Goal: Information Seeking & Learning: Learn about a topic

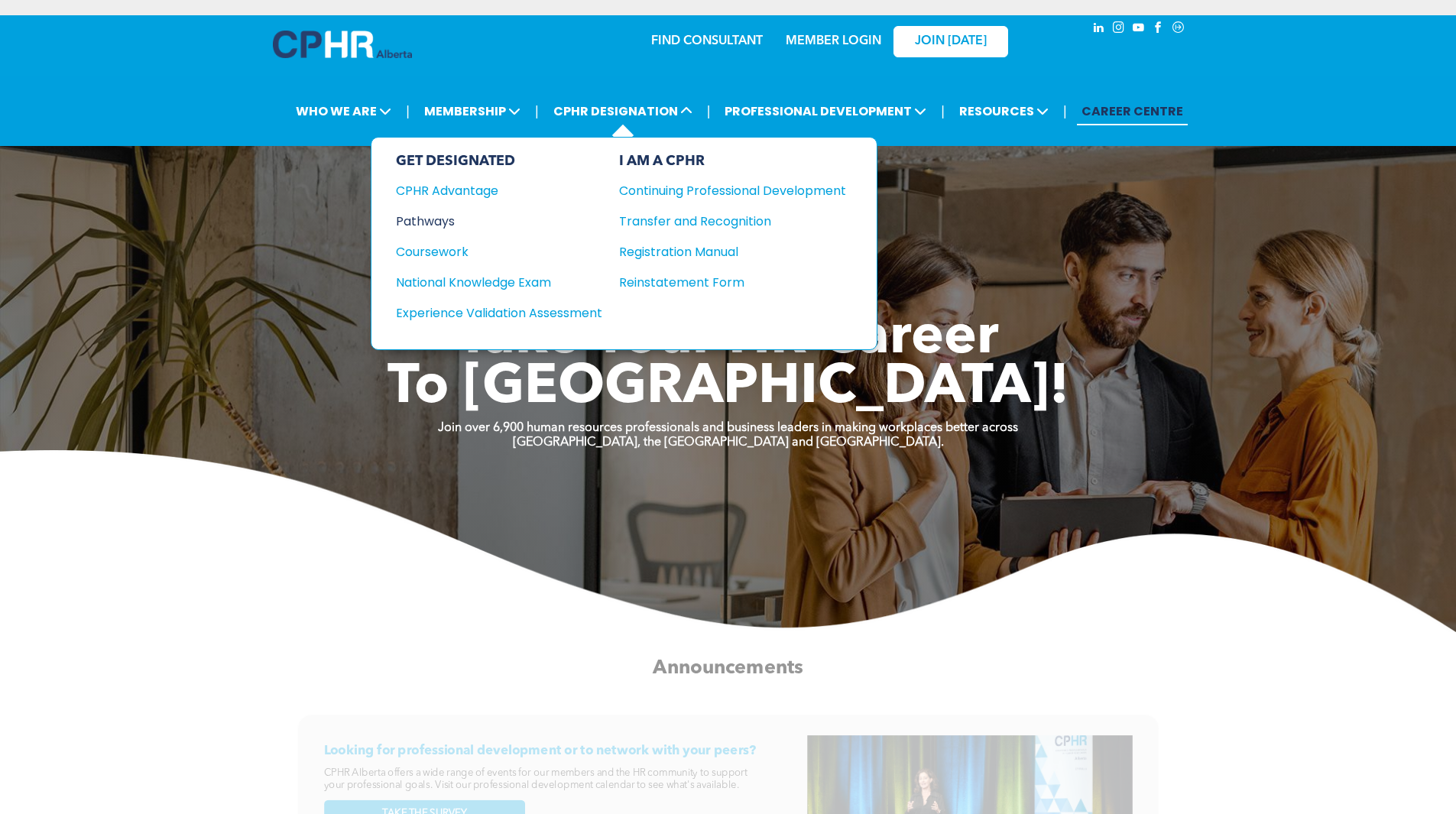
click at [451, 228] on div "Pathways" at bounding box center [488, 221] width 186 height 19
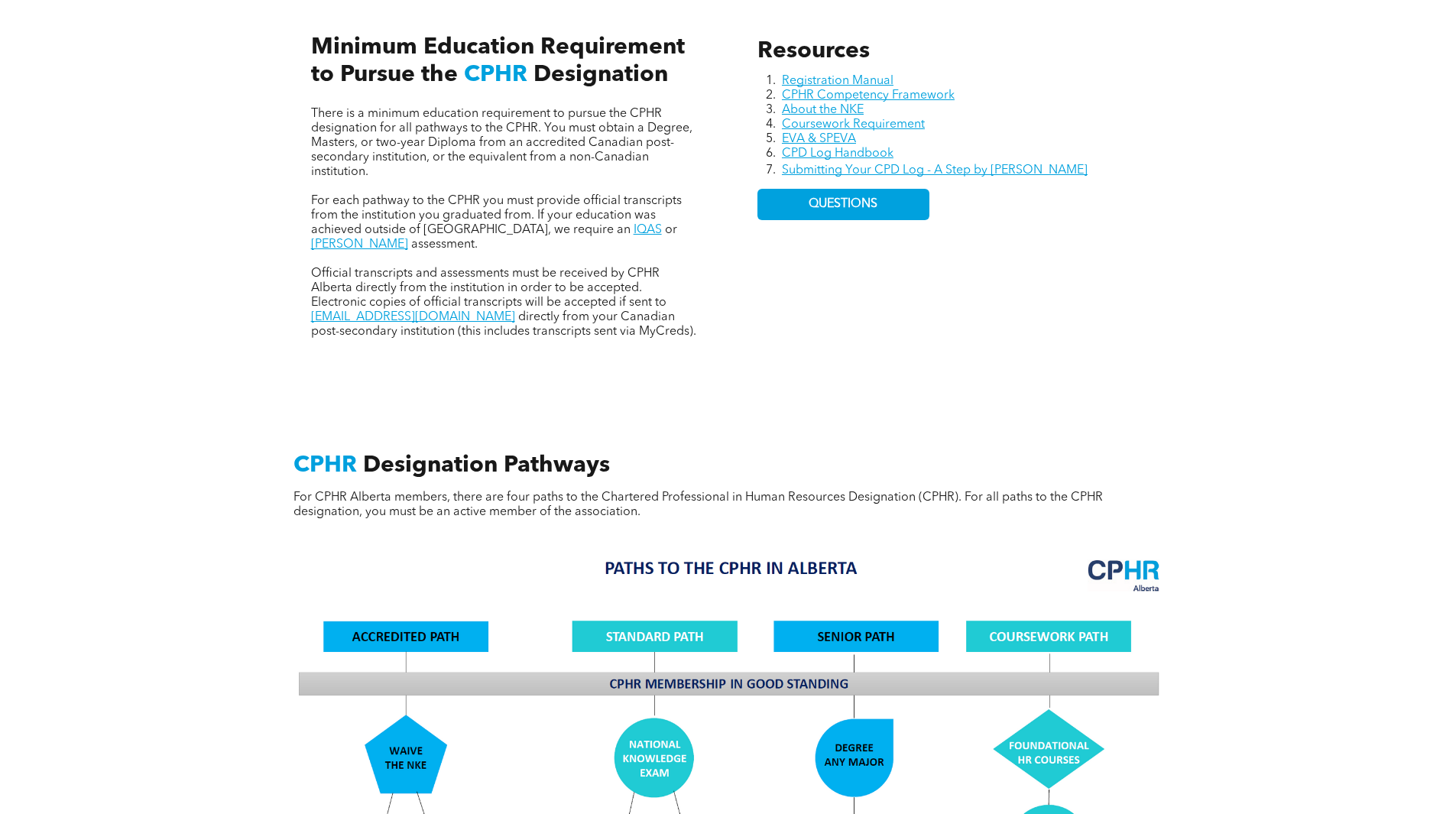
scroll to position [612, 0]
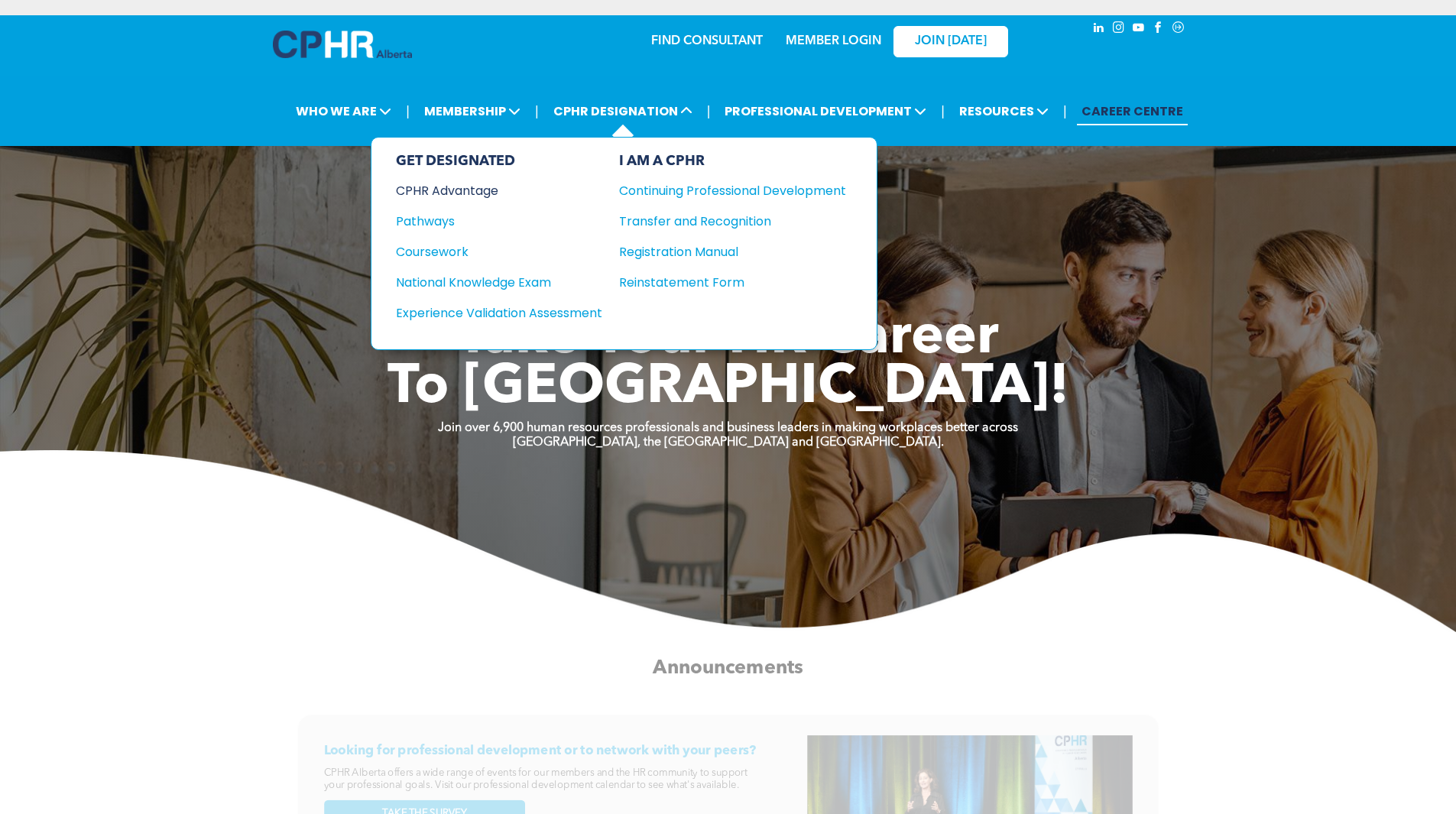
click at [450, 186] on div "CPHR Advantage" at bounding box center [488, 191] width 186 height 19
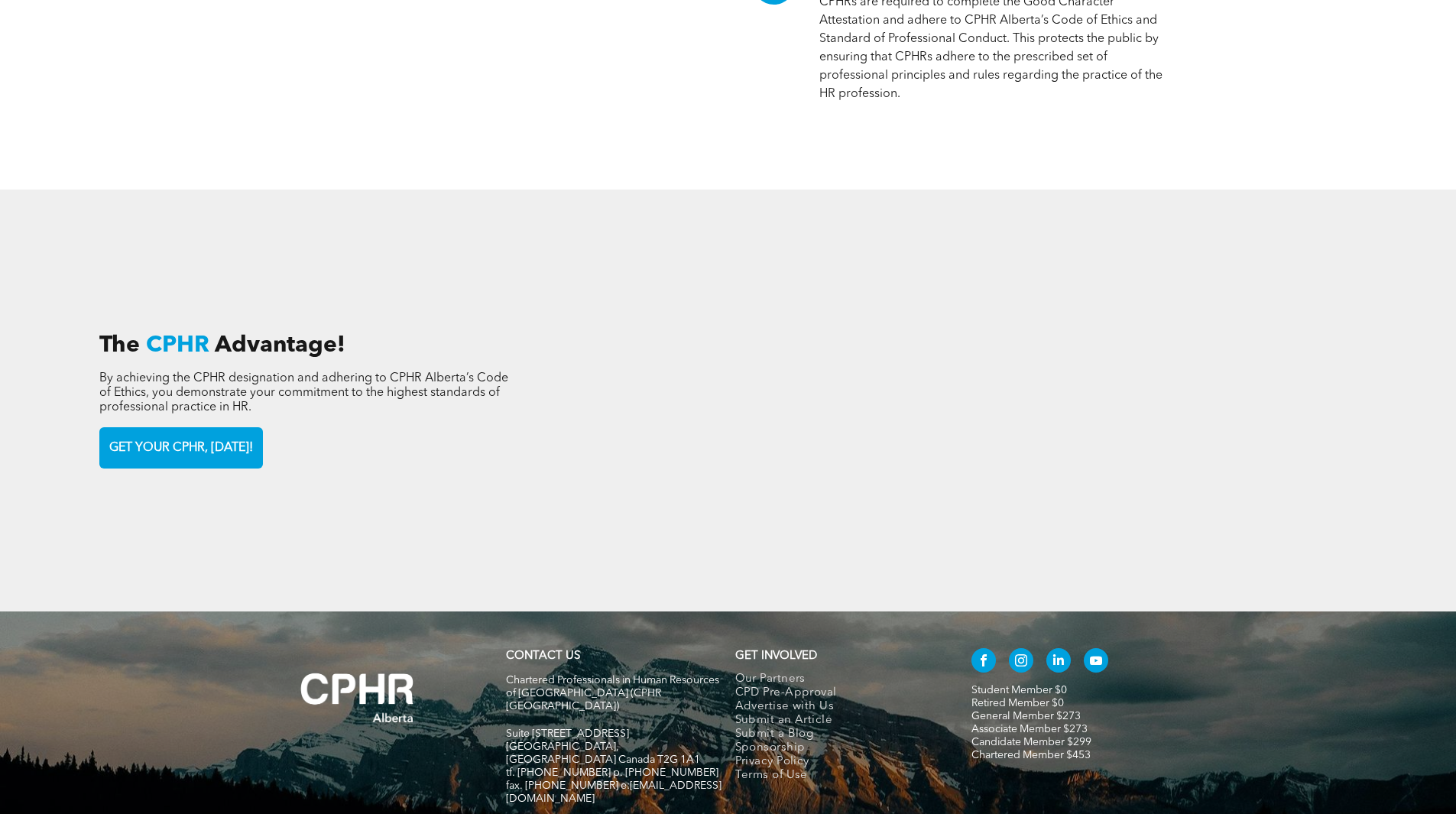
scroll to position [2294, 0]
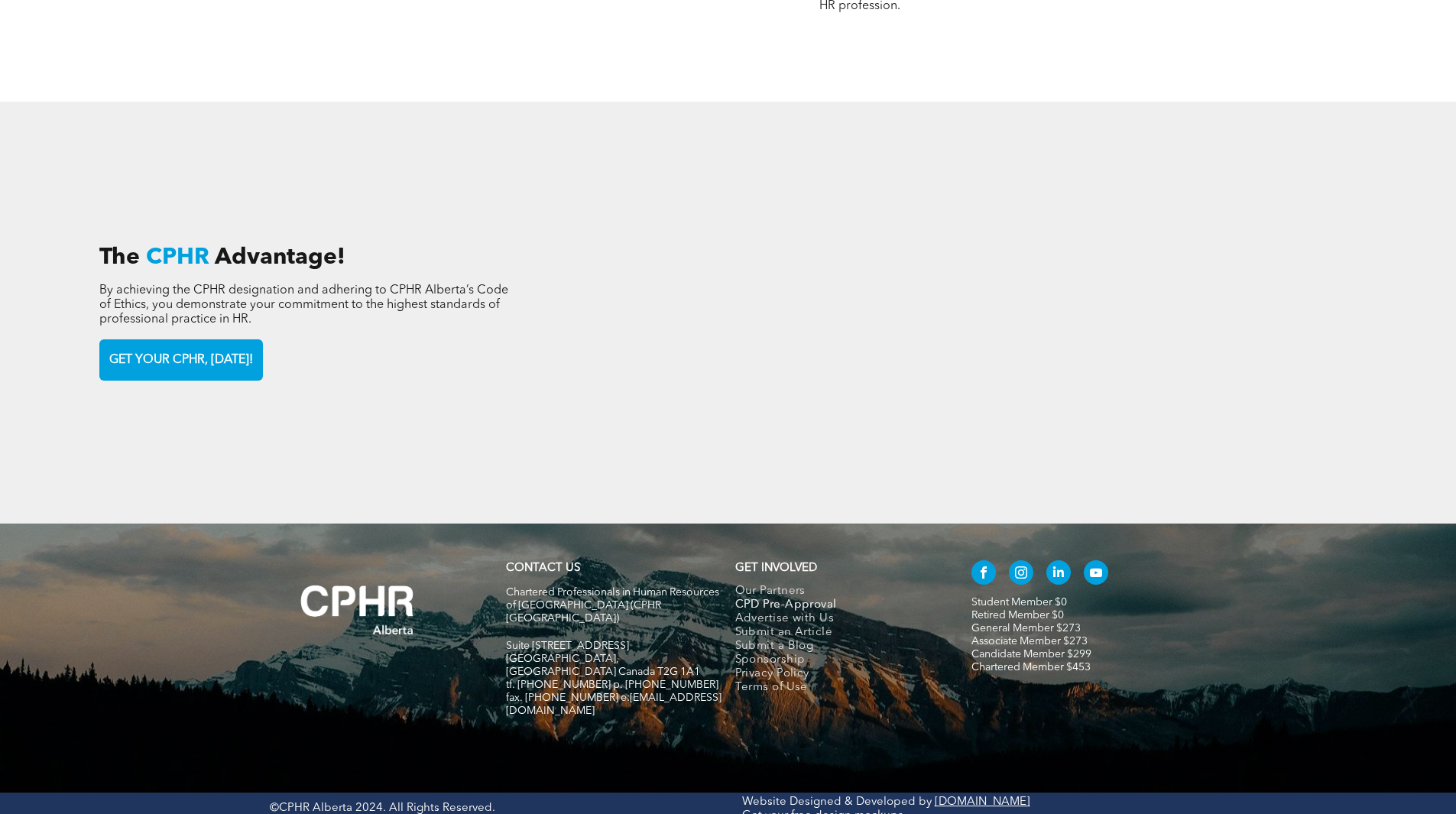
click at [793, 602] on span "CPD Pre-Approval" at bounding box center [786, 605] width 102 height 14
click at [985, 597] on link "Student Member $0" at bounding box center [1019, 602] width 96 height 11
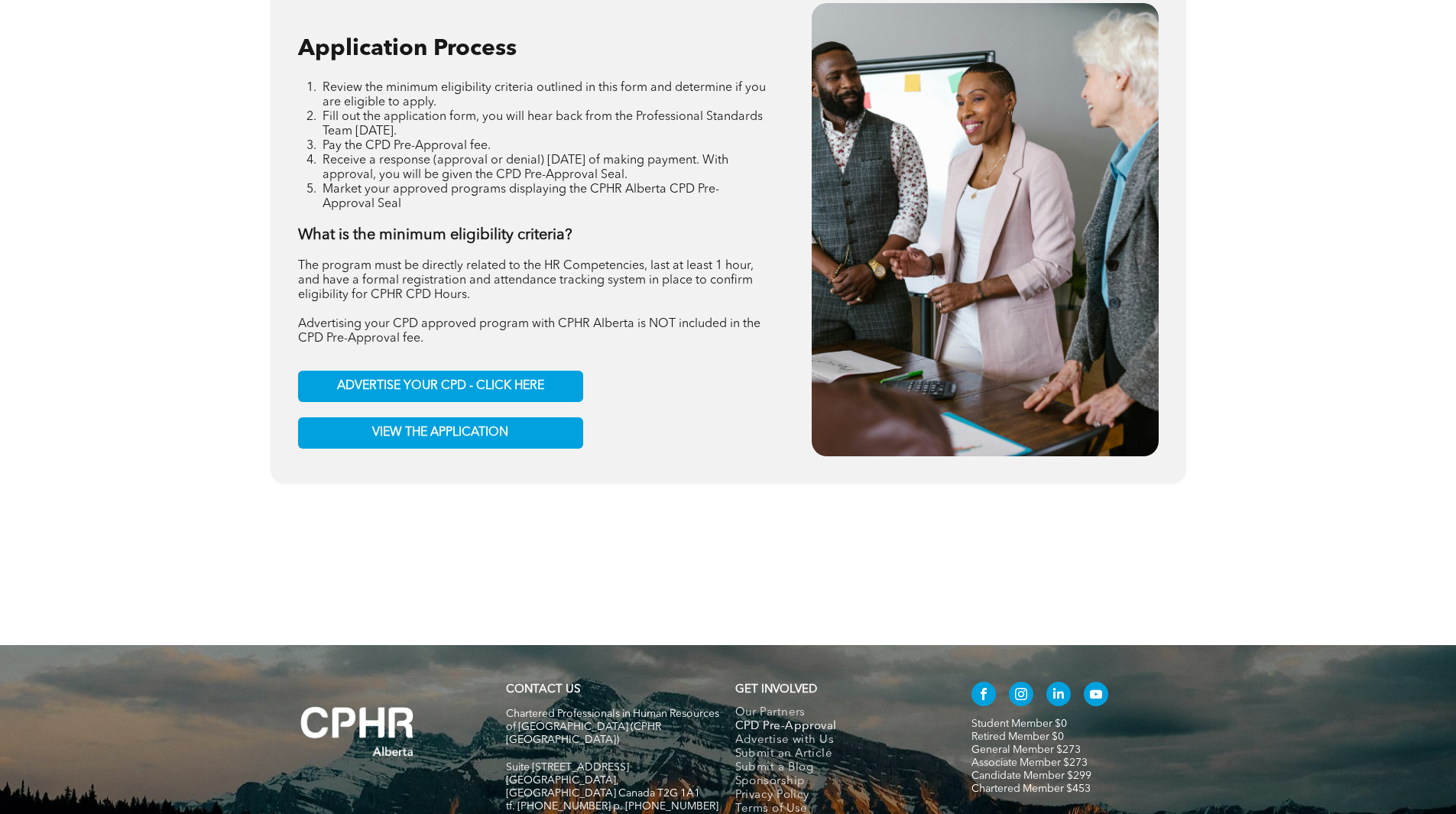
scroll to position [1835, 0]
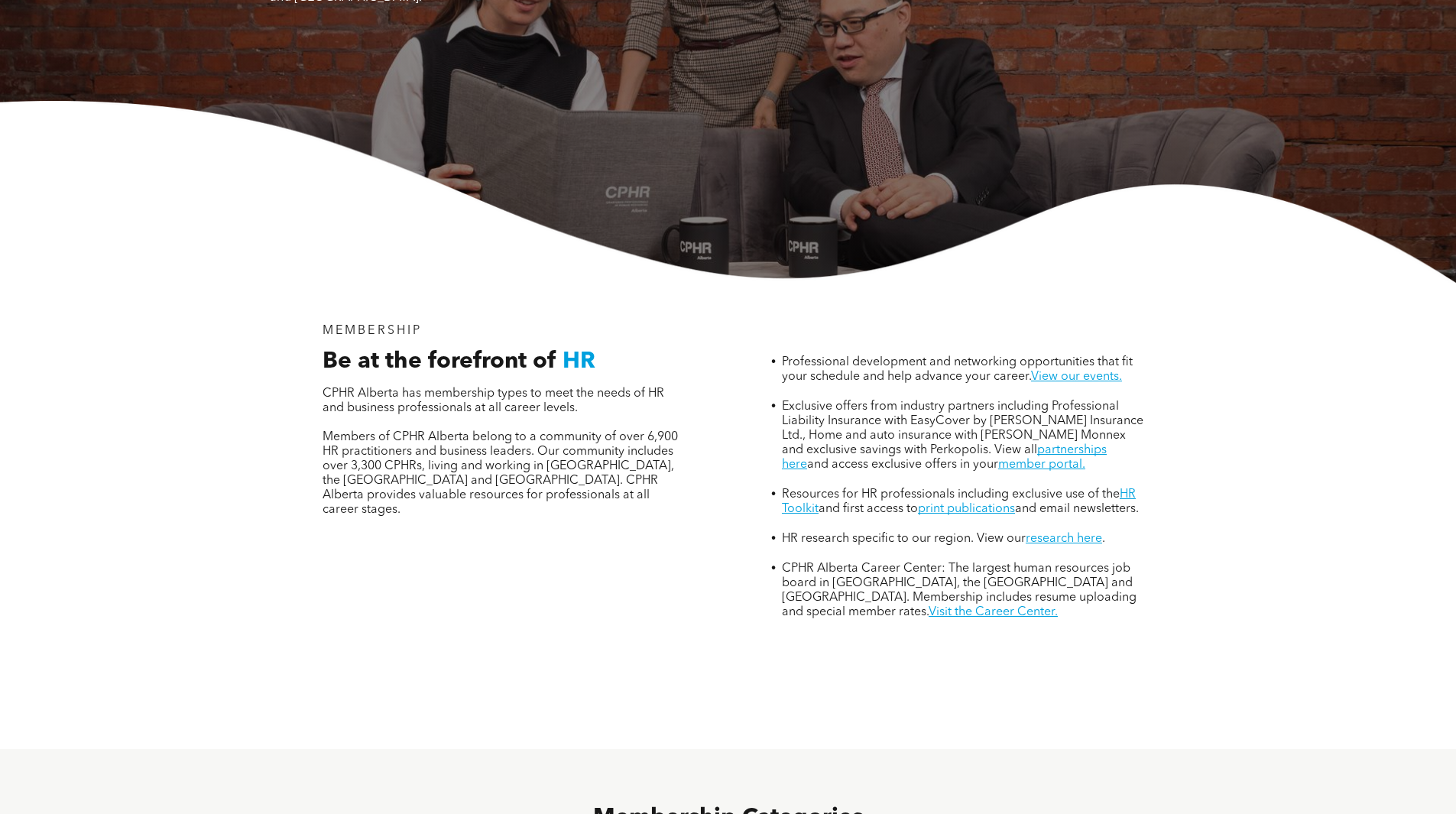
scroll to position [306, 0]
